Goal: Transaction & Acquisition: Purchase product/service

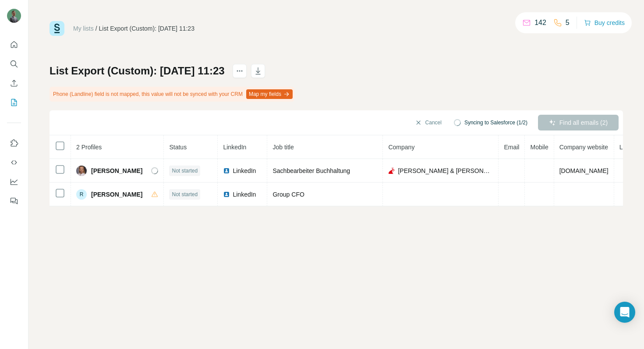
click at [558, 122] on div "Cancel Syncing to Salesforce (1/2) Find all emails (2)" at bounding box center [337, 122] width 574 height 25
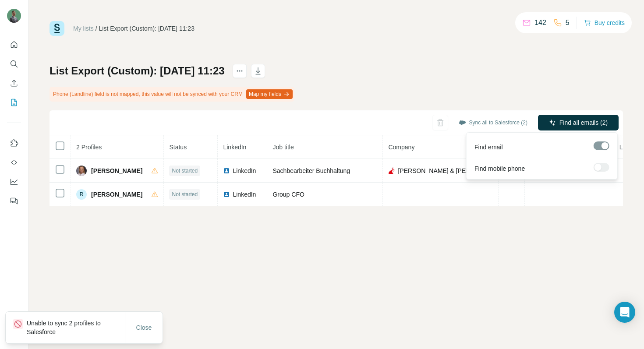
click at [560, 121] on span "Find all emails (2)" at bounding box center [584, 122] width 48 height 9
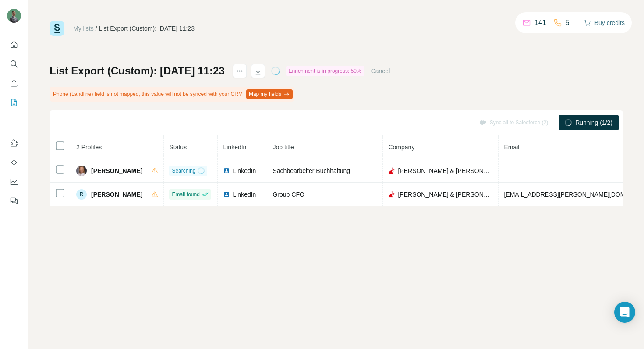
click at [608, 22] on button "Buy credits" at bounding box center [604, 23] width 41 height 12
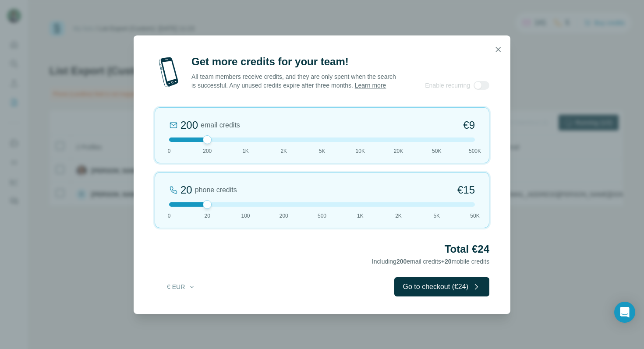
drag, startPoint x: 199, startPoint y: 208, endPoint x: 119, endPoint y: 211, distance: 80.3
click at [119, 211] on div "Get more credits for your team! All team members receive credits, and they are …" at bounding box center [322, 174] width 644 height 349
drag, startPoint x: 207, startPoint y: 209, endPoint x: 133, endPoint y: 215, distance: 74.3
click at [133, 215] on div "Get more credits for your team! All team members receive credits, and they are …" at bounding box center [322, 174] width 644 height 349
click at [290, 146] on div "200 email credits €9 0 200 1K 2K 5K 10K 20K 50K 500K" at bounding box center [322, 135] width 335 height 56
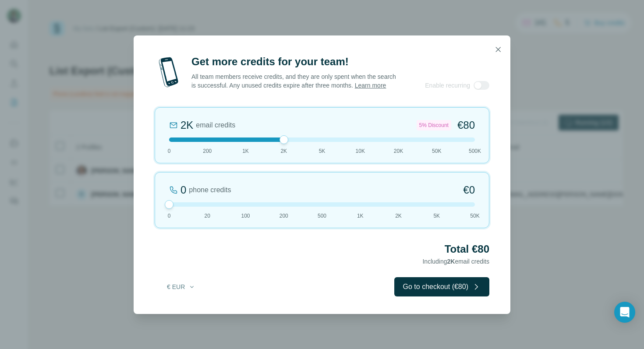
click at [256, 146] on div "2K email credits 5% Discount €80 0 200 1K 2K 5K 10K 20K 50K 500K" at bounding box center [322, 135] width 335 height 56
click at [242, 143] on div at bounding box center [246, 139] width 9 height 9
click at [488, 46] on div at bounding box center [322, 50] width 377 height 28
click at [493, 43] on button "button" at bounding box center [499, 50] width 18 height 18
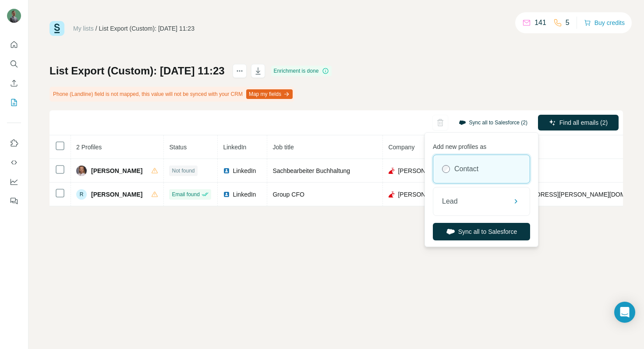
click at [486, 121] on button "Sync all to Salesforce (2)" at bounding box center [493, 122] width 81 height 13
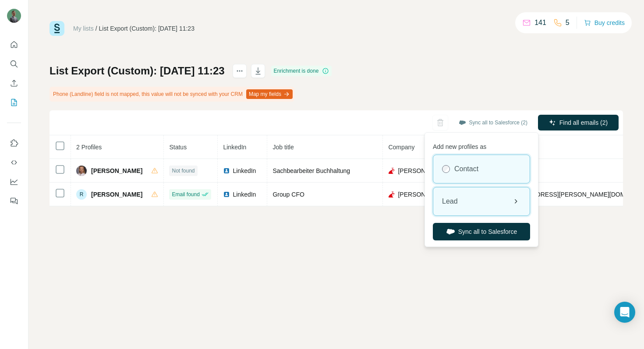
click at [480, 199] on div "Lead" at bounding box center [482, 202] width 96 height 28
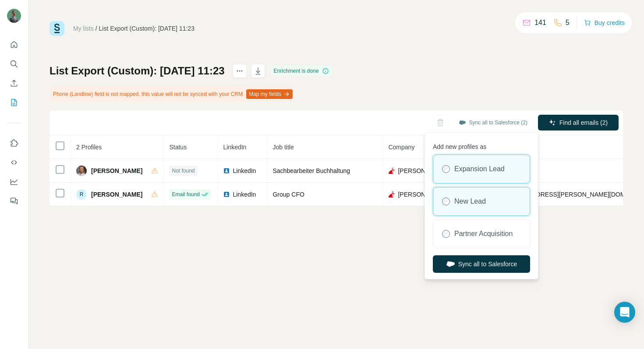
click at [473, 203] on label "New Lead" at bounding box center [471, 201] width 32 height 11
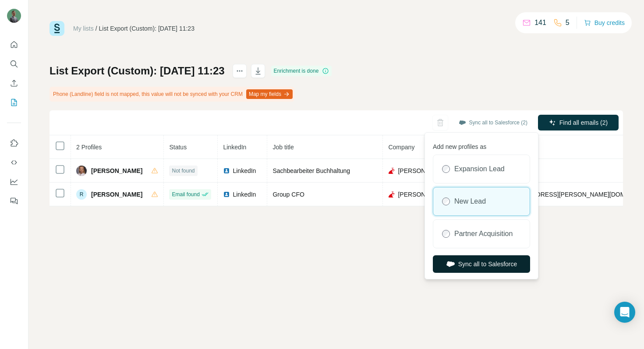
click at [486, 261] on button "Sync all to Salesforce" at bounding box center [481, 265] width 97 height 18
